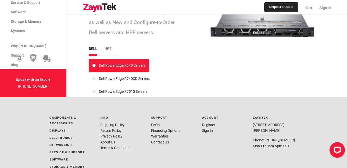
scroll to position [902, 0]
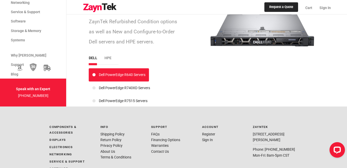
drag, startPoint x: 337, startPoint y: 0, endPoint x: 194, endPoint y: 64, distance: 156.9
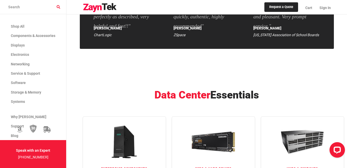
scroll to position [490, 0]
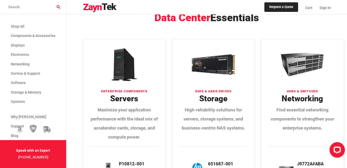
click at [234, 24] on h2 "Data Center Essentials" at bounding box center [207, 18] width 248 height 12
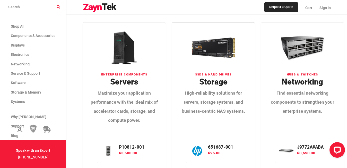
scroll to position [515, 0]
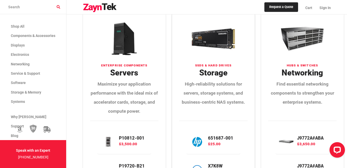
click at [218, 82] on link "SSDs & Hard Drives Storage High-reliability solutions for servers, storage syst…" at bounding box center [213, 117] width 83 height 209
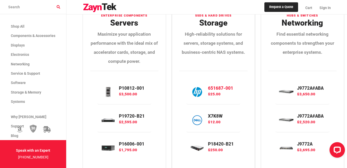
scroll to position [567, 0]
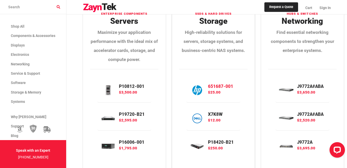
click at [212, 95] on p "$25.00" at bounding box center [222, 92] width 29 height 6
click at [217, 99] on div "651687-001 $25.00" at bounding box center [223, 90] width 36 height 20
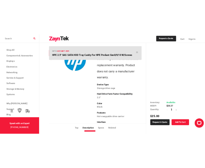
scroll to position [26, 0]
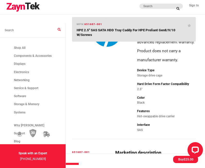
click at [191, 134] on section "Device Type Storage drive cage Hard Drive Form Factor Compatibility 2.5" Color …" at bounding box center [166, 102] width 59 height 71
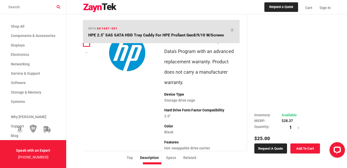
scroll to position [0, 0]
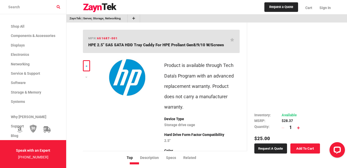
click at [297, 126] on input "1" at bounding box center [291, 126] width 13 height 7
click at [300, 126] on icon at bounding box center [298, 127] width 3 height 3
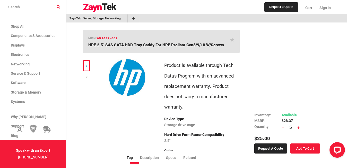
click at [300, 126] on icon at bounding box center [298, 127] width 3 height 3
click at [306, 129] on table "Inventory Available MSRP $28.37 Quantity 7" at bounding box center [288, 121] width 66 height 19
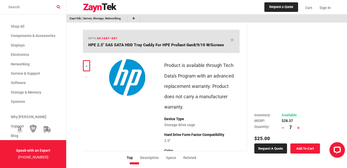
click at [300, 122] on td "$28.37" at bounding box center [291, 121] width 18 height 6
click at [297, 124] on input "7" at bounding box center [291, 126] width 13 height 7
drag, startPoint x: 300, startPoint y: 124, endPoint x: 302, endPoint y: 128, distance: 3.9
click at [300, 126] on quantity-selector "7" at bounding box center [291, 127] width 18 height 4
click at [300, 128] on icon at bounding box center [298, 127] width 3 height 3
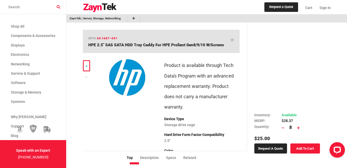
click at [300, 128] on icon at bounding box center [298, 127] width 3 height 3
type input "9"
